Goal: Check status: Check status

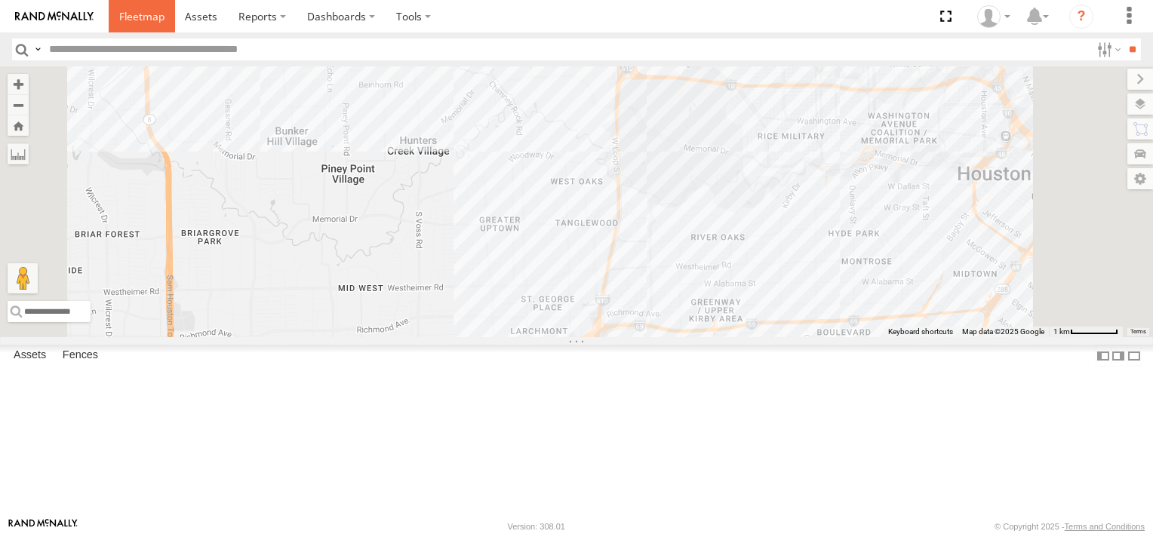
click at [139, 18] on span at bounding box center [141, 16] width 45 height 14
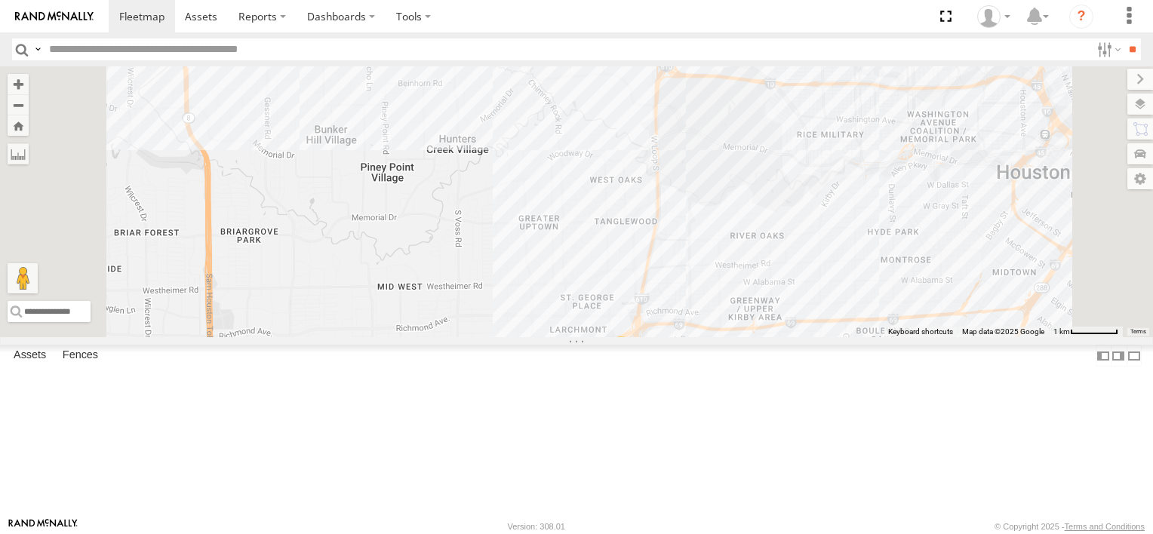
click at [0, 0] on div "Common Bond" at bounding box center [0, 0] width 0 height 0
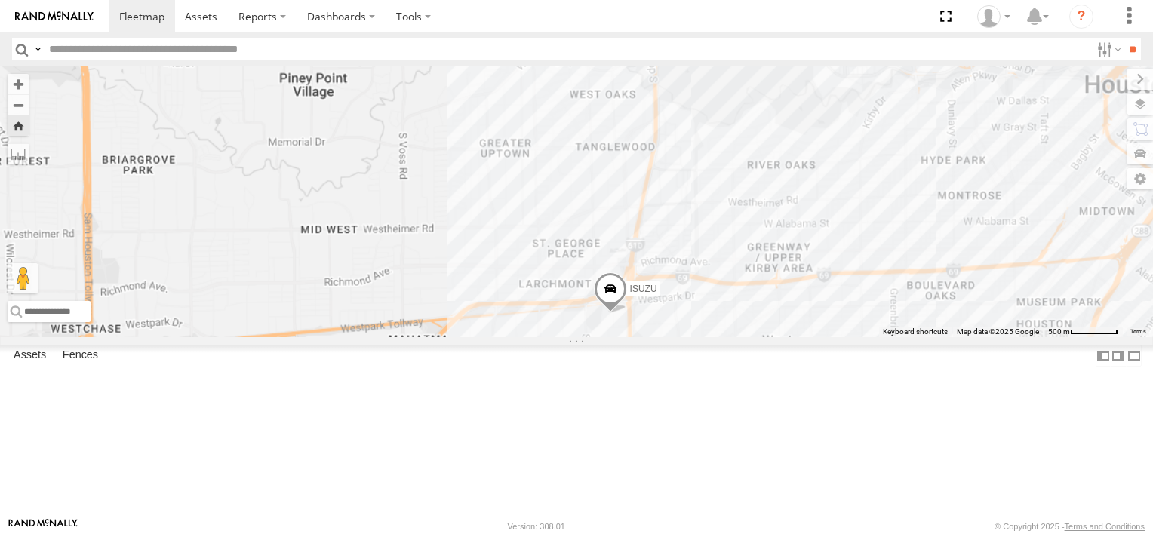
click at [0, 0] on div "Common Bond" at bounding box center [0, 0] width 0 height 0
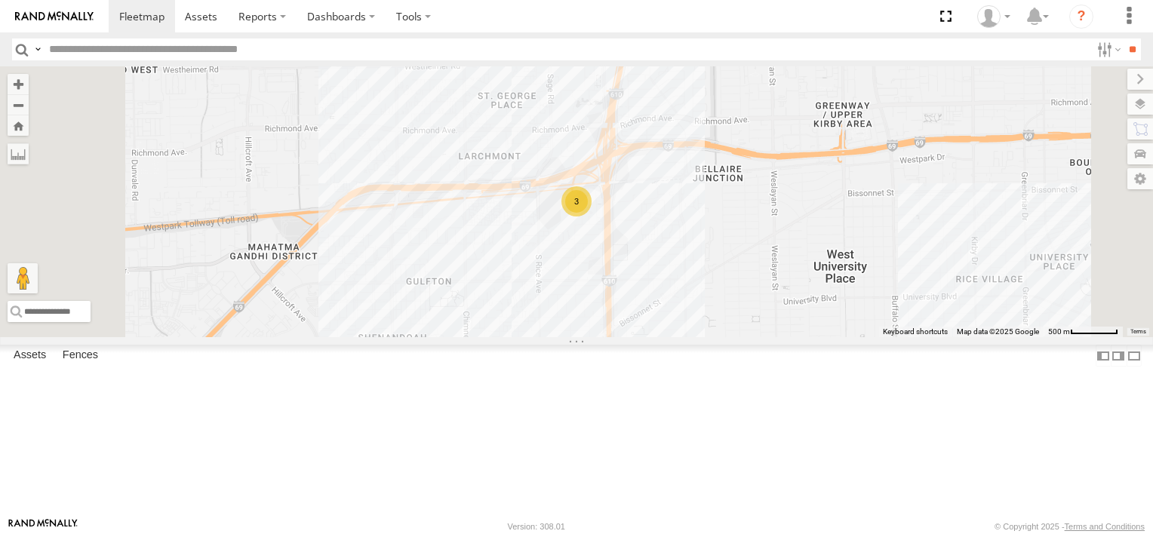
click at [0, 0] on div "Common Bond" at bounding box center [0, 0] width 0 height 0
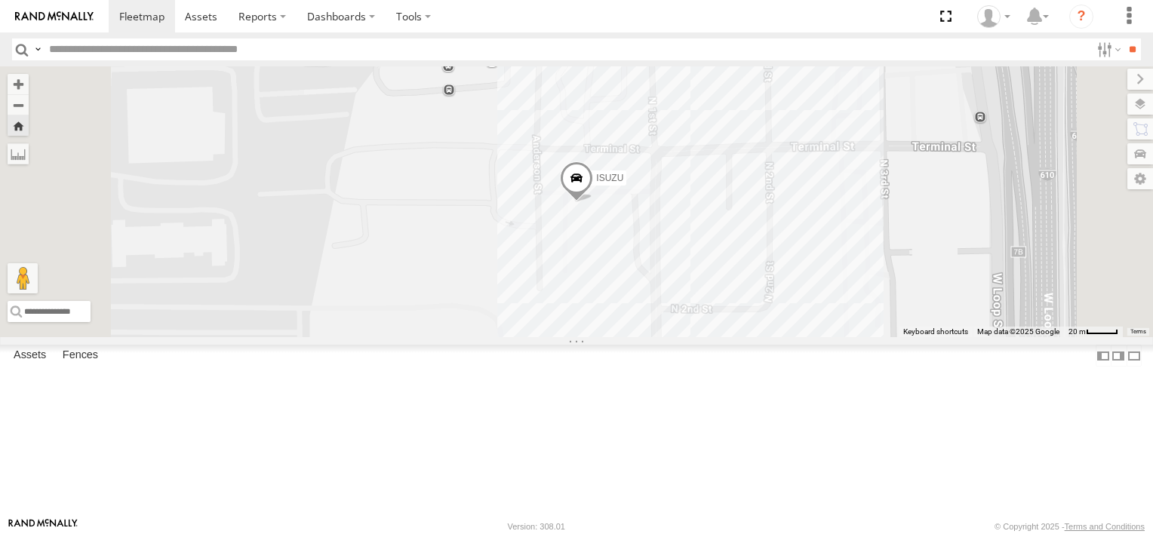
click at [593, 202] on span at bounding box center [576, 181] width 33 height 41
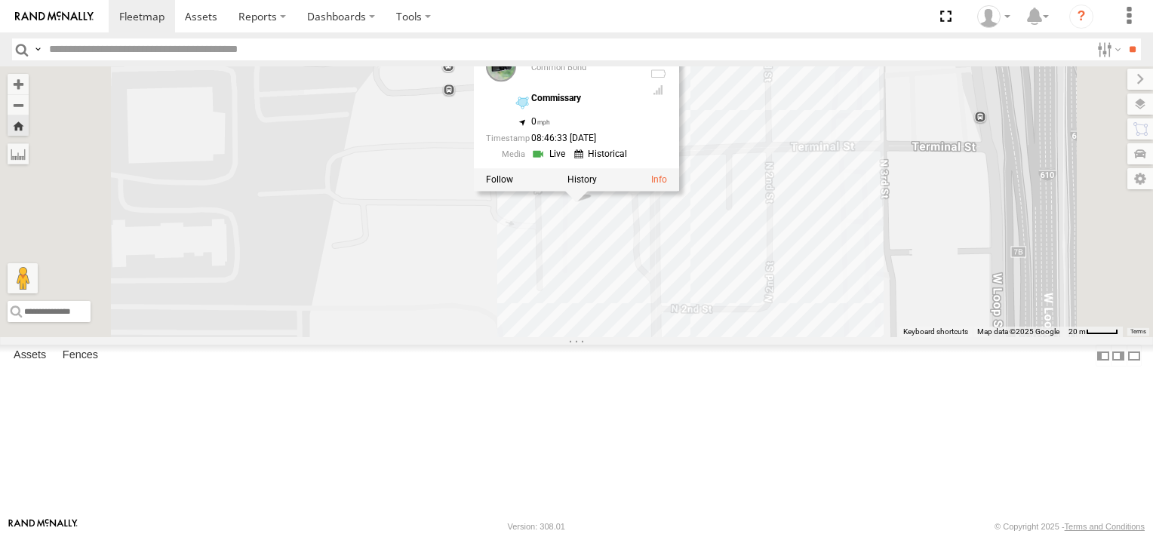
click at [570, 161] on link at bounding box center [550, 153] width 38 height 14
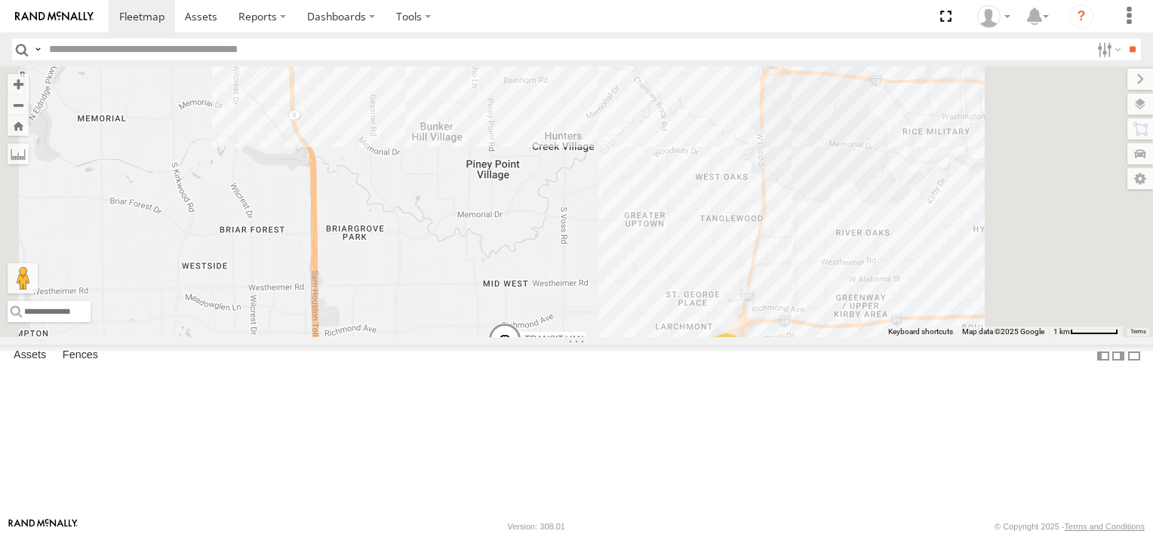
click at [742, 364] on div "3" at bounding box center [726, 348] width 30 height 30
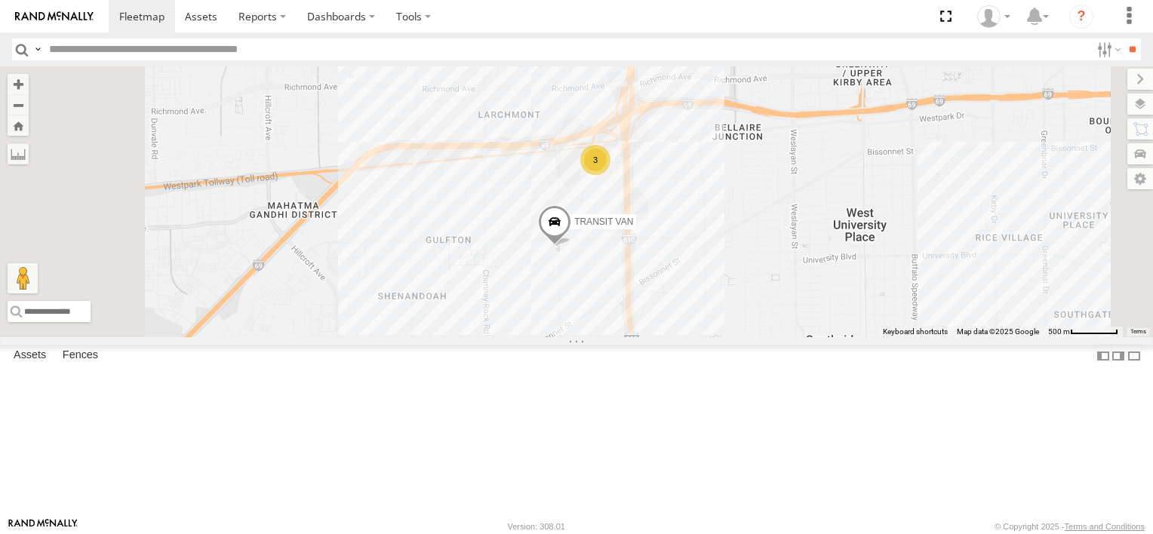
click at [0, 0] on div "TRANSIT VAN" at bounding box center [0, 0] width 0 height 0
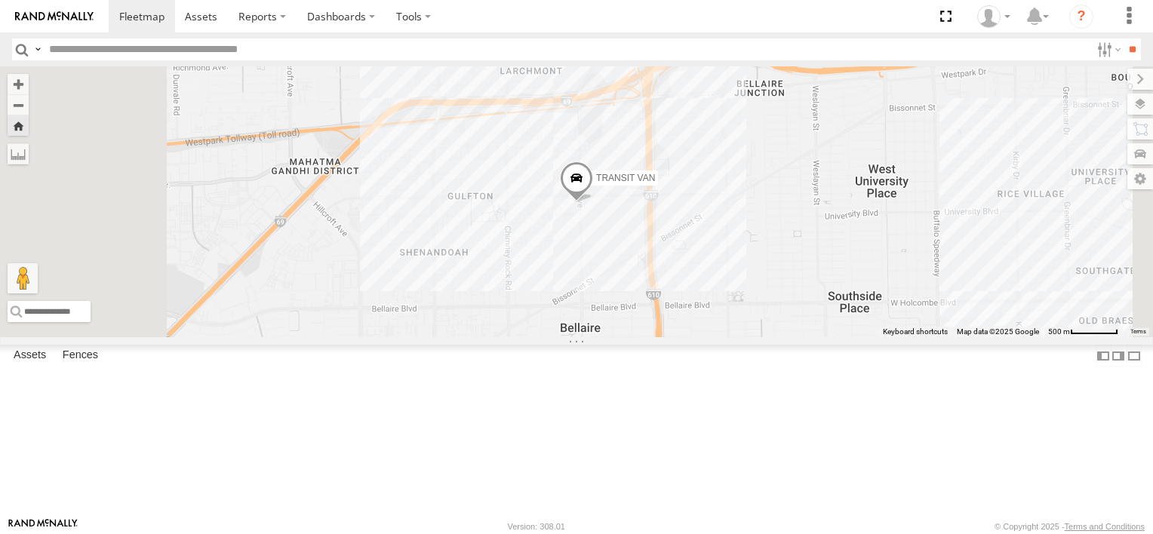
click at [0, 0] on div "TRANSIT VAN" at bounding box center [0, 0] width 0 height 0
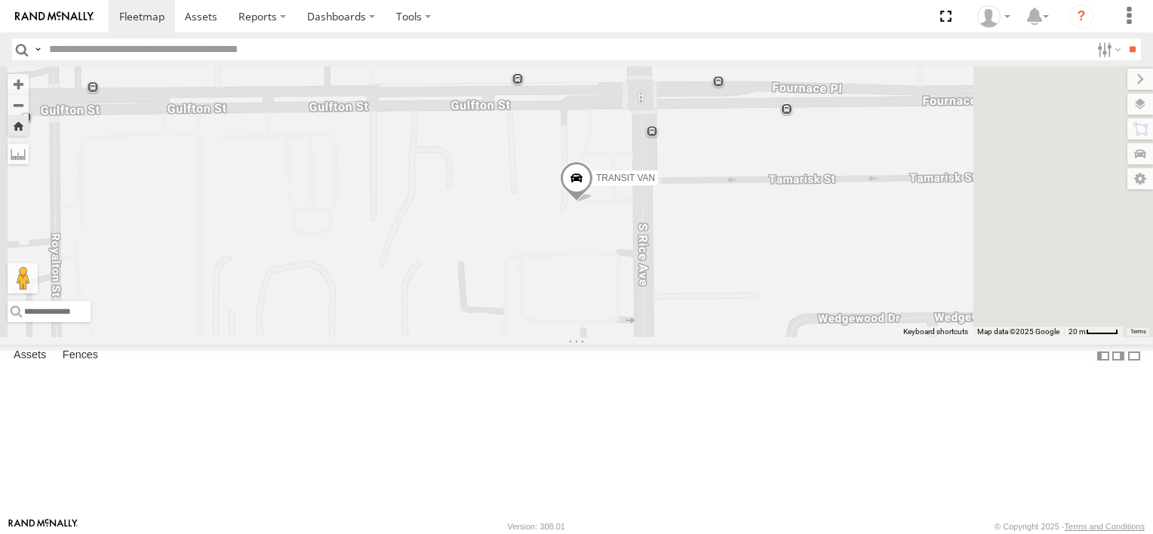
click at [593, 202] on span at bounding box center [576, 181] width 33 height 41
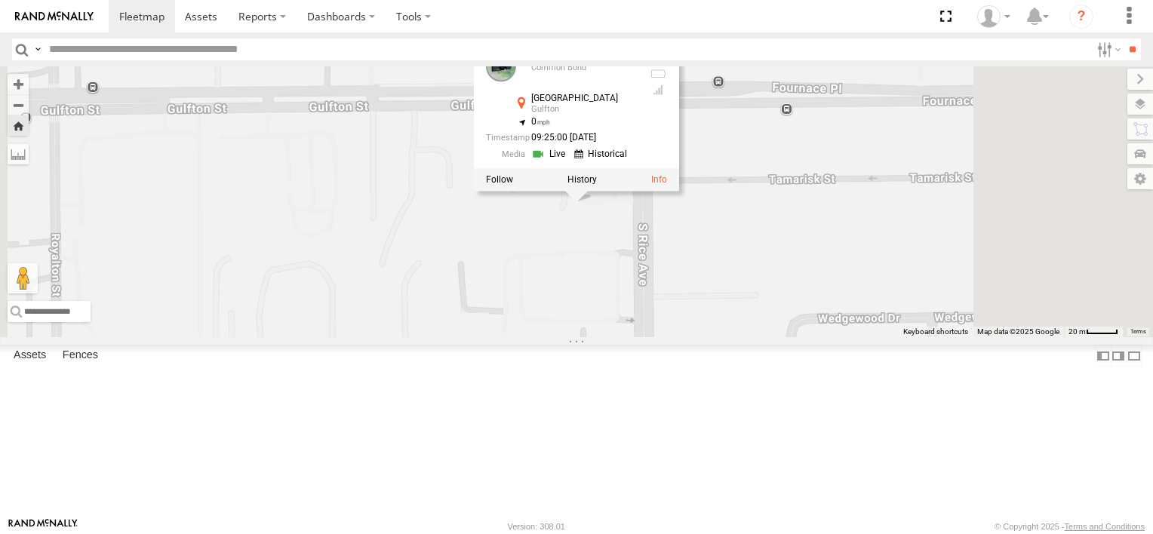
click at [727, 337] on div "TRANSIT VAN TRANSIT VAN Common Bond Gulfton St Gulfton 29.71594 , -95.46852 0 0…" at bounding box center [576, 201] width 1153 height 271
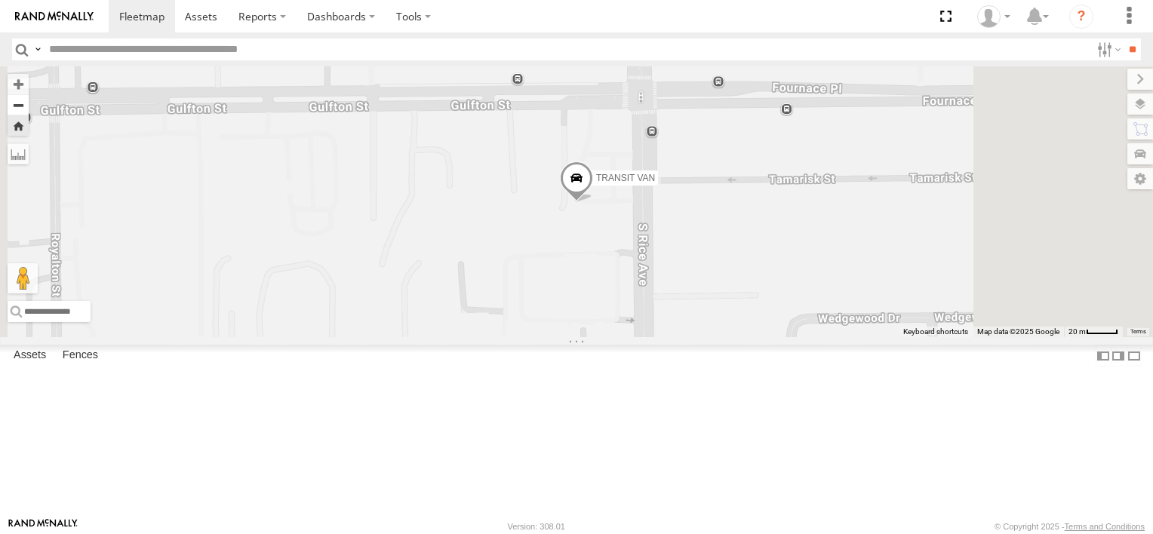
click at [29, 109] on button "Zoom out" at bounding box center [18, 104] width 21 height 21
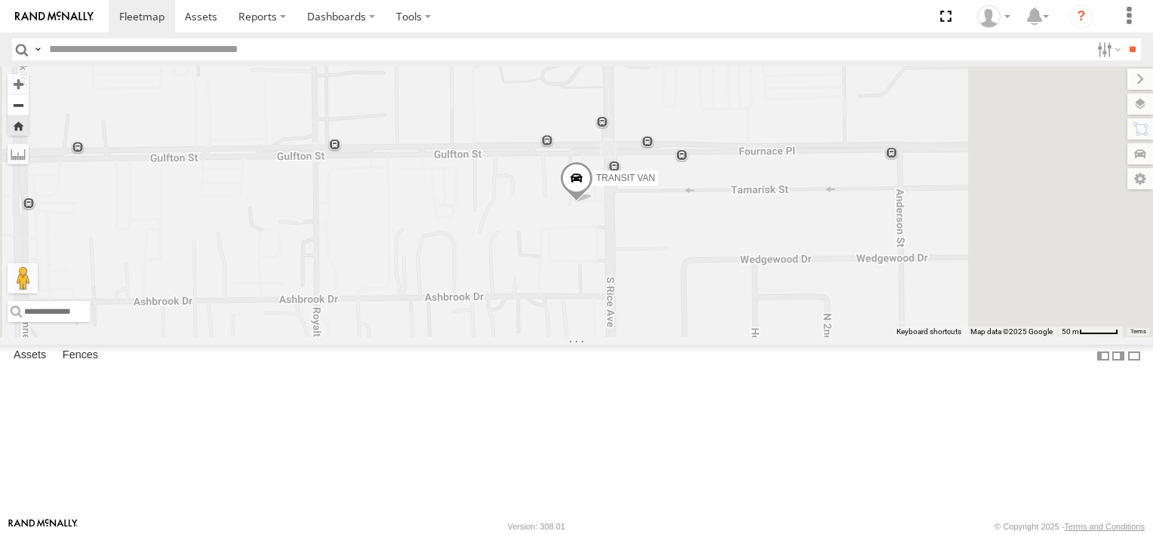
click at [29, 109] on button "Zoom out" at bounding box center [18, 104] width 21 height 21
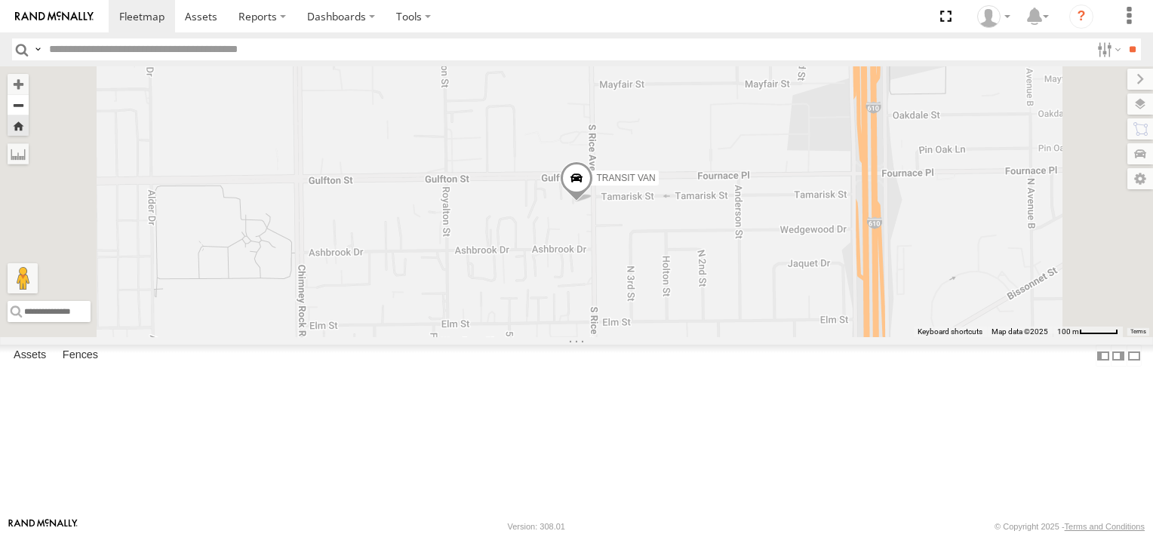
click at [29, 109] on button "Zoom out" at bounding box center [18, 104] width 21 height 21
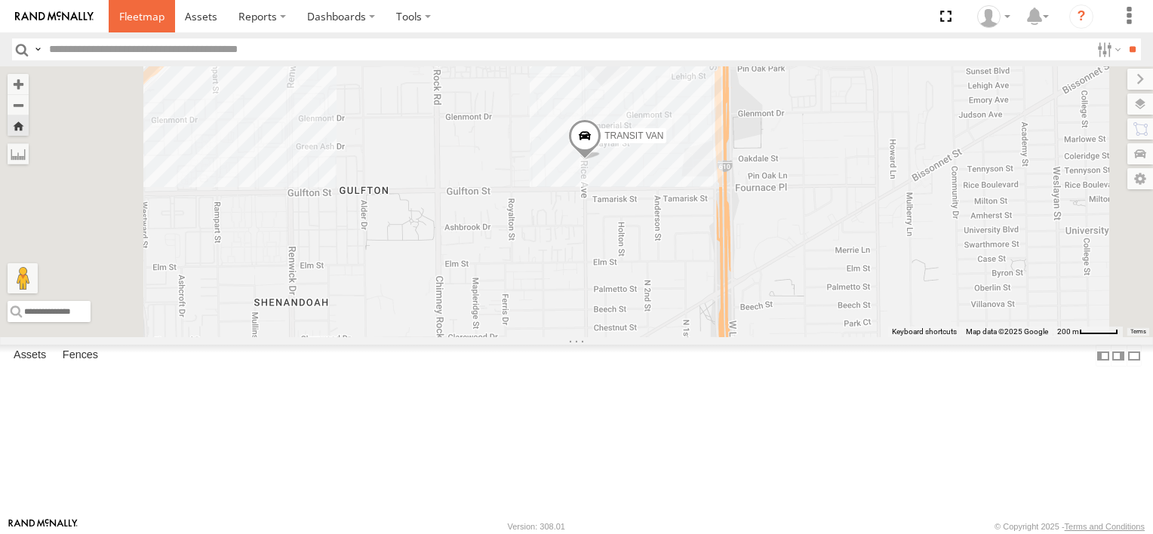
click at [146, 16] on span at bounding box center [141, 16] width 45 height 14
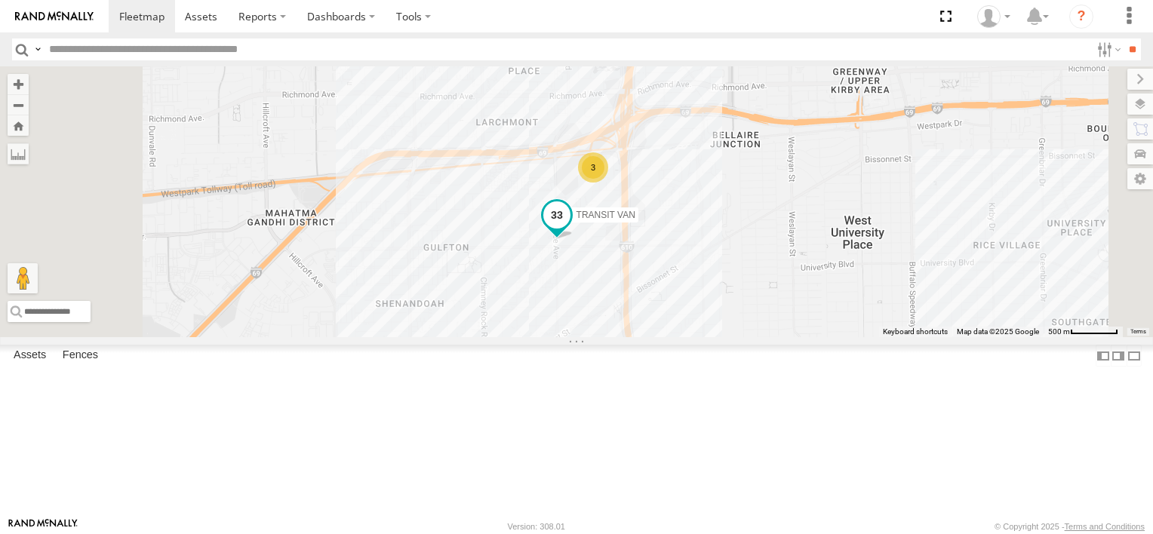
click at [635, 220] on span "TRANSIT VAN" at bounding box center [605, 214] width 59 height 11
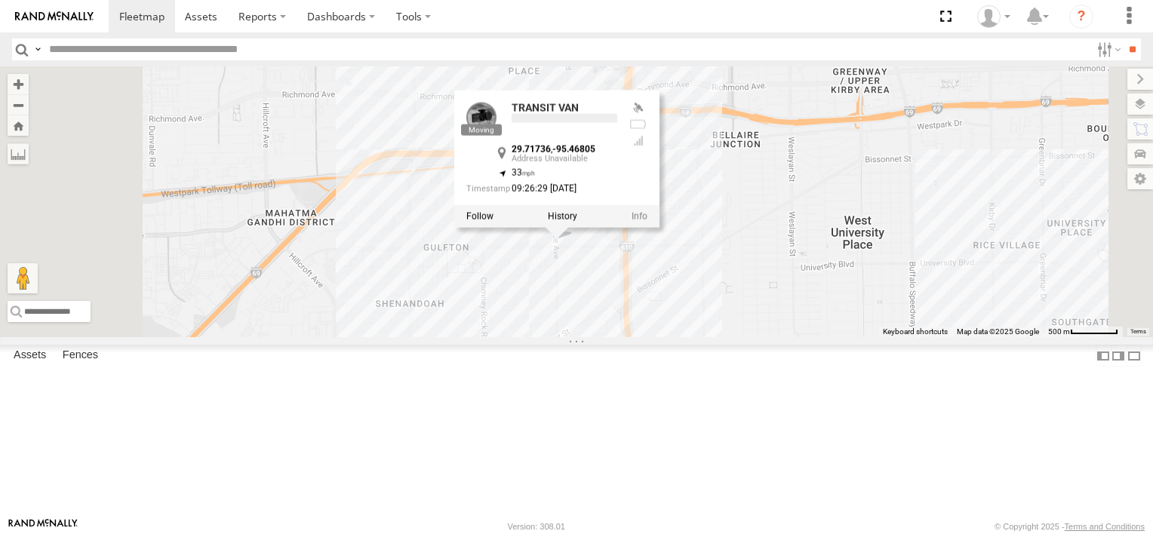
click at [659, 227] on div at bounding box center [556, 215] width 205 height 23
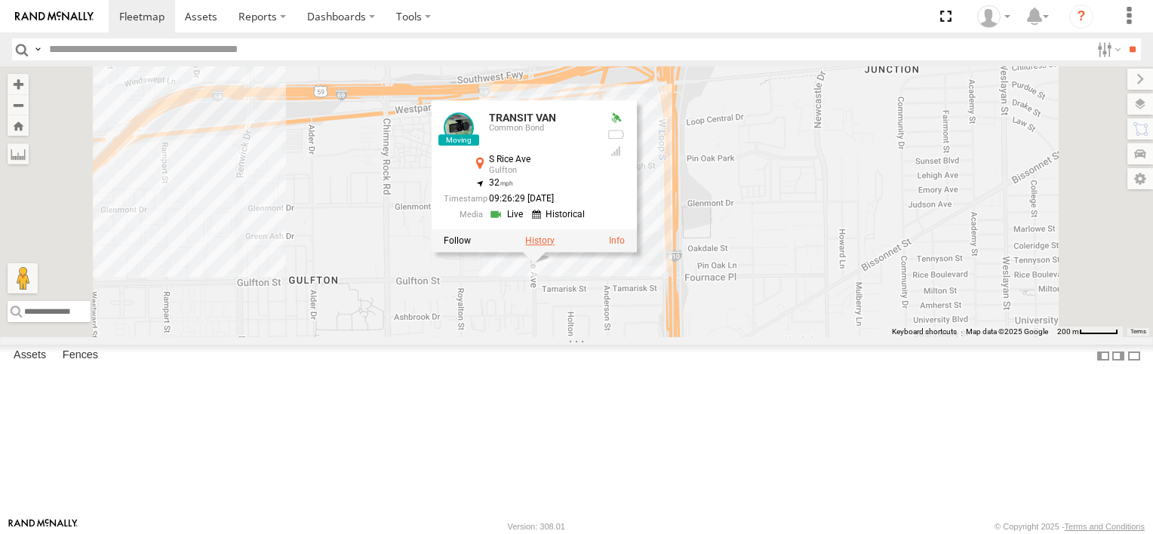
click at [554, 245] on label at bounding box center [539, 240] width 29 height 11
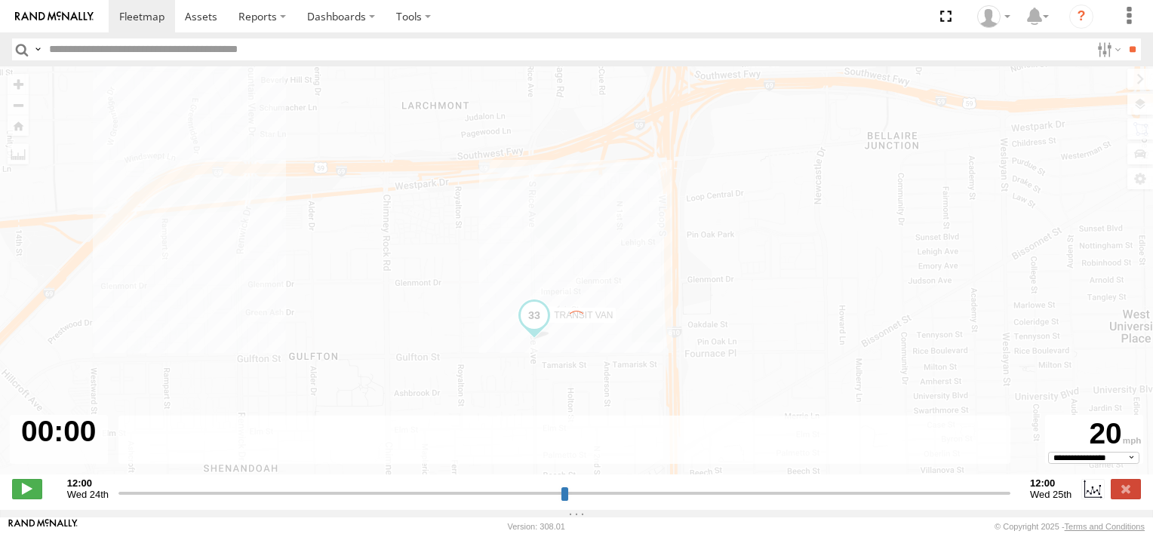
type input "**********"
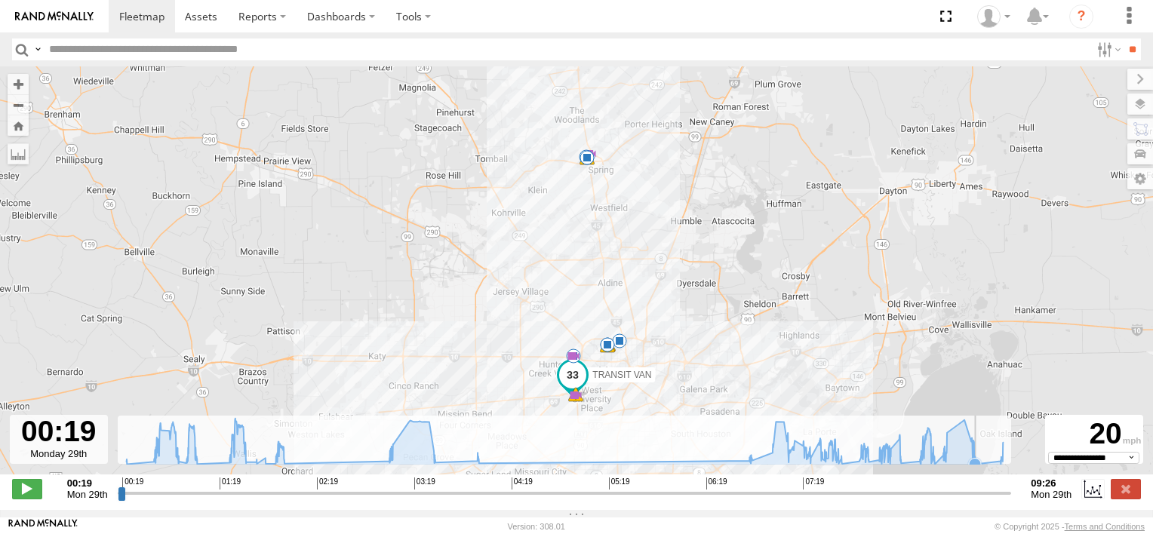
click at [978, 460] on icon at bounding box center [564, 441] width 892 height 46
click at [1006, 457] on icon at bounding box center [564, 441] width 892 height 46
click at [977, 464] on icon at bounding box center [564, 441] width 892 height 46
click at [944, 465] on icon at bounding box center [945, 462] width 12 height 12
click at [900, 465] on icon at bounding box center [901, 459] width 12 height 12
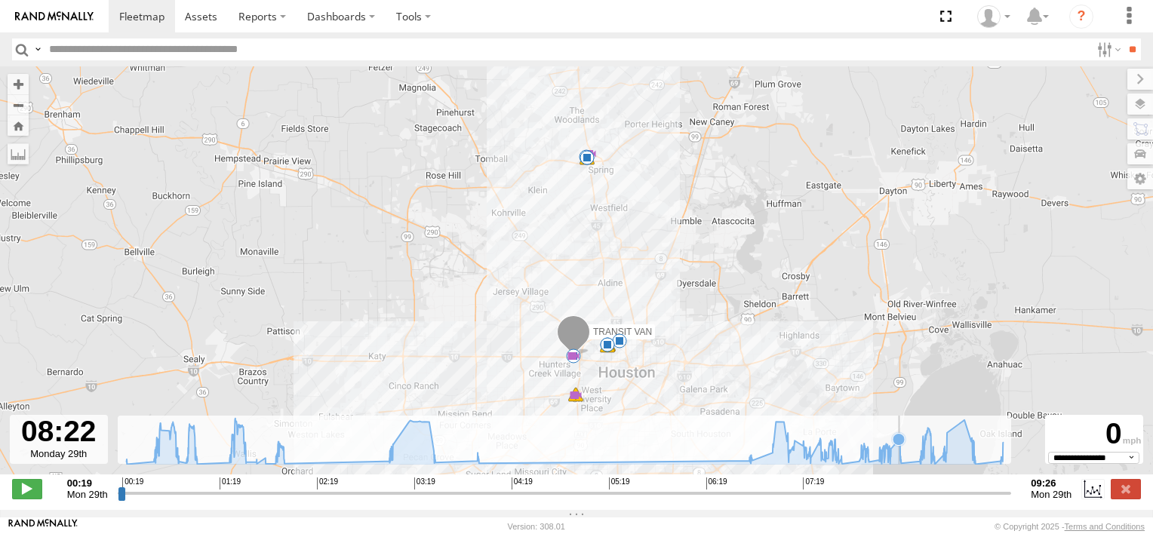
click at [898, 463] on icon at bounding box center [564, 441] width 892 height 46
click at [841, 467] on icon at bounding box center [842, 464] width 12 height 12
click at [443, 464] on icon at bounding box center [564, 441] width 892 height 46
click at [748, 463] on icon at bounding box center [749, 461] width 12 height 12
click at [141, 21] on span at bounding box center [141, 16] width 45 height 14
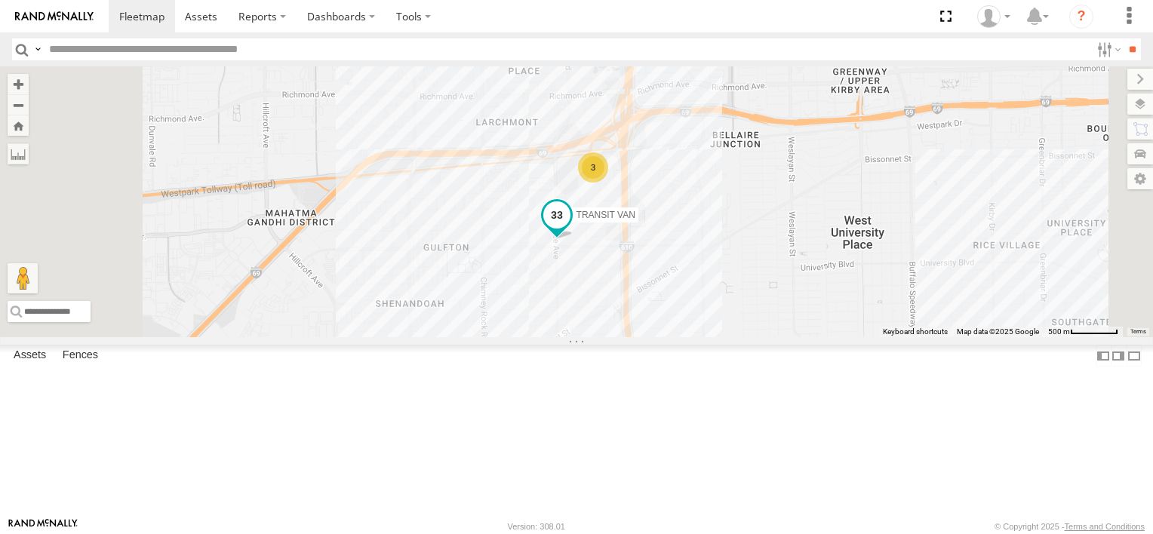
click at [635, 220] on span "TRANSIT VAN" at bounding box center [605, 214] width 59 height 11
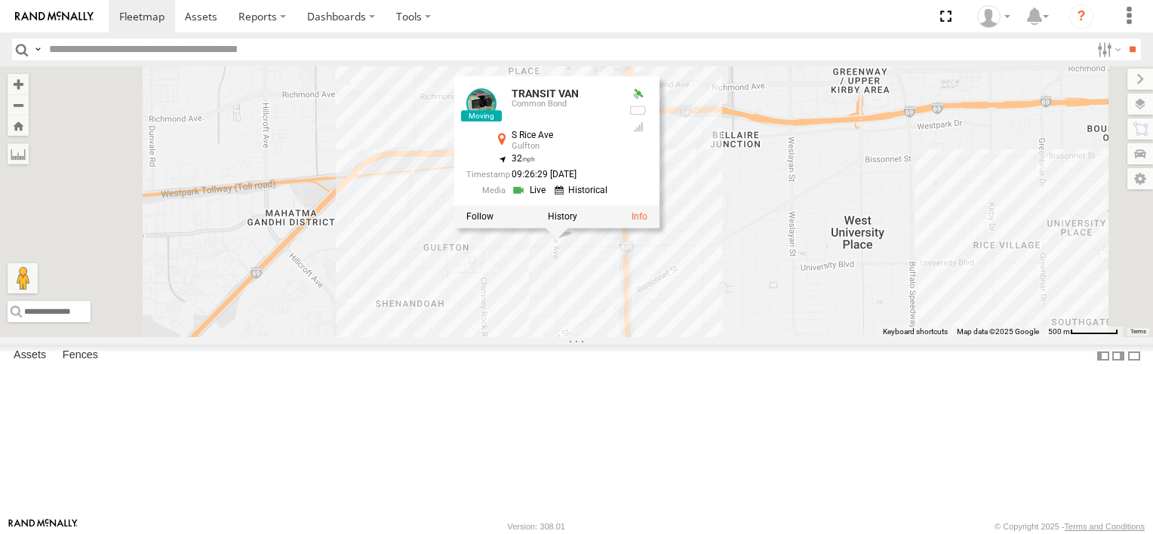
click at [550, 198] on link at bounding box center [530, 190] width 38 height 14
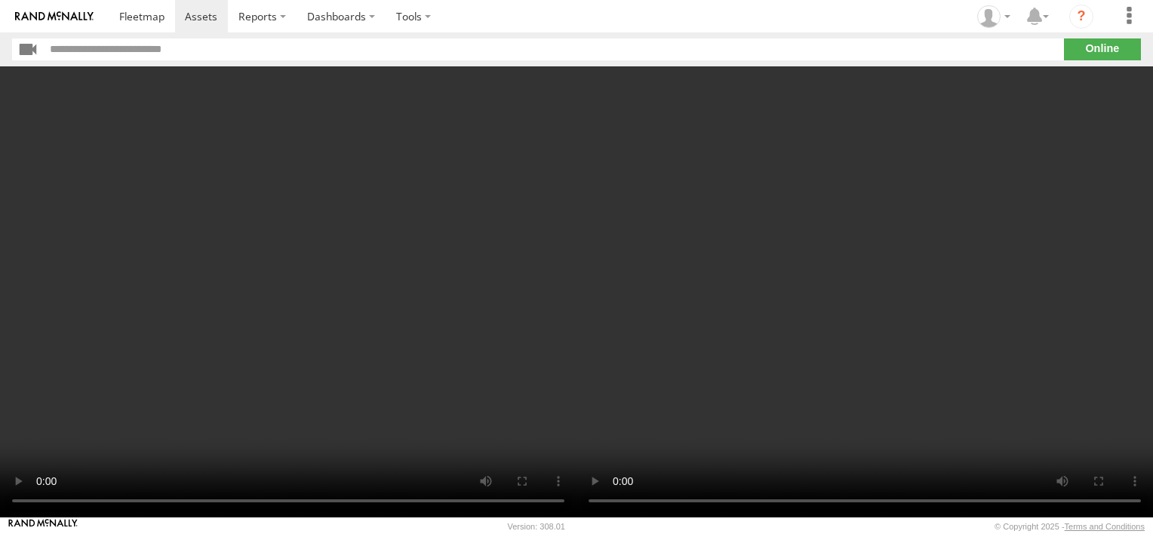
click at [192, 345] on video at bounding box center [288, 291] width 576 height 451
click at [778, 317] on video at bounding box center [864, 291] width 576 height 451
click at [153, 27] on link at bounding box center [142, 16] width 66 height 32
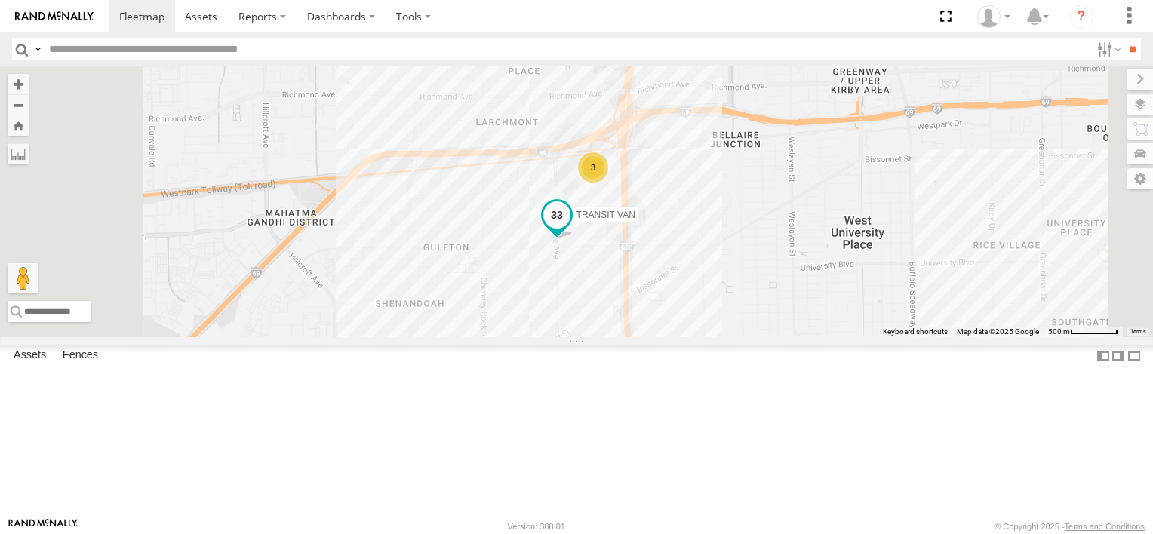
click at [570, 228] on span at bounding box center [556, 214] width 27 height 27
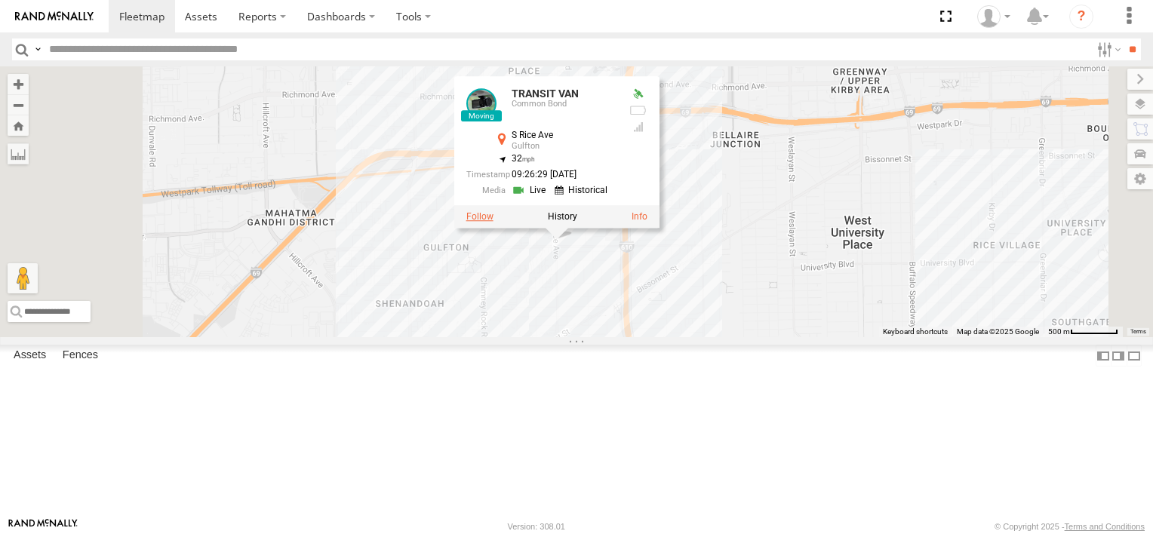
click at [493, 221] on label at bounding box center [479, 215] width 27 height 11
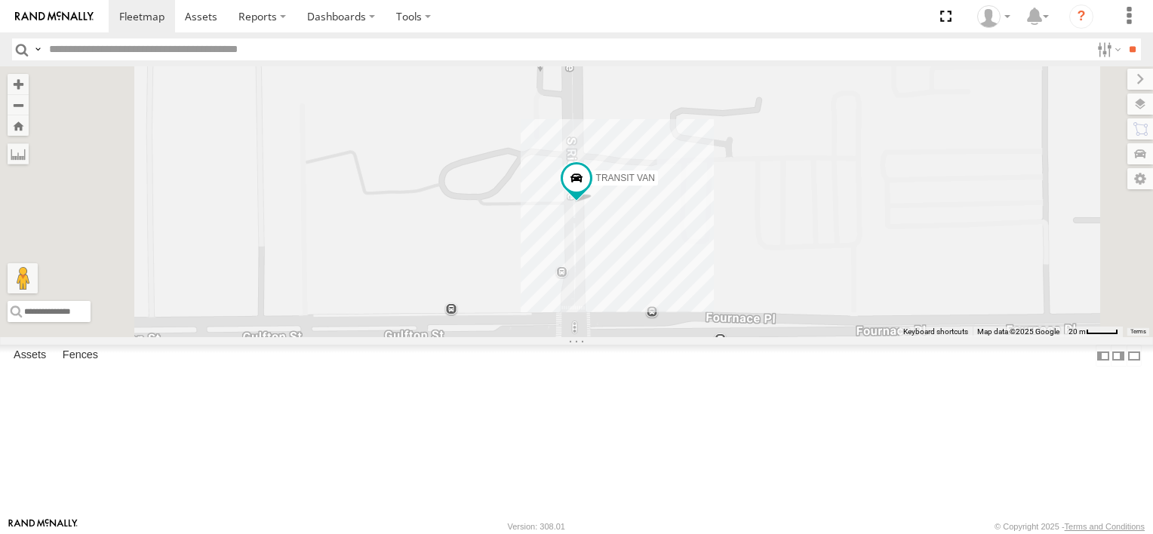
click at [746, 337] on div "TRANSIT VAN" at bounding box center [576, 201] width 1153 height 271
click at [746, 337] on div "TRANSIT VAN S Rice Ave @ Fournace Pl S Rice Ave @ Fournace Pl 20 309 and more. …" at bounding box center [576, 201] width 1153 height 271
click at [717, 337] on div "TRANSIT VAN S Rice Ave @ Fournace Pl S Rice Ave @ Fournace Pl 20 309 and more. …" at bounding box center [576, 201] width 1153 height 271
click at [934, 267] on div "TRANSIT VAN S Rice Ave @ Fournace Pl S Rice Ave @ Fournace Pl 20 309 and more. …" at bounding box center [576, 201] width 1153 height 271
click at [640, 229] on button "Close" at bounding box center [622, 211] width 36 height 36
